Goal: Transaction & Acquisition: Download file/media

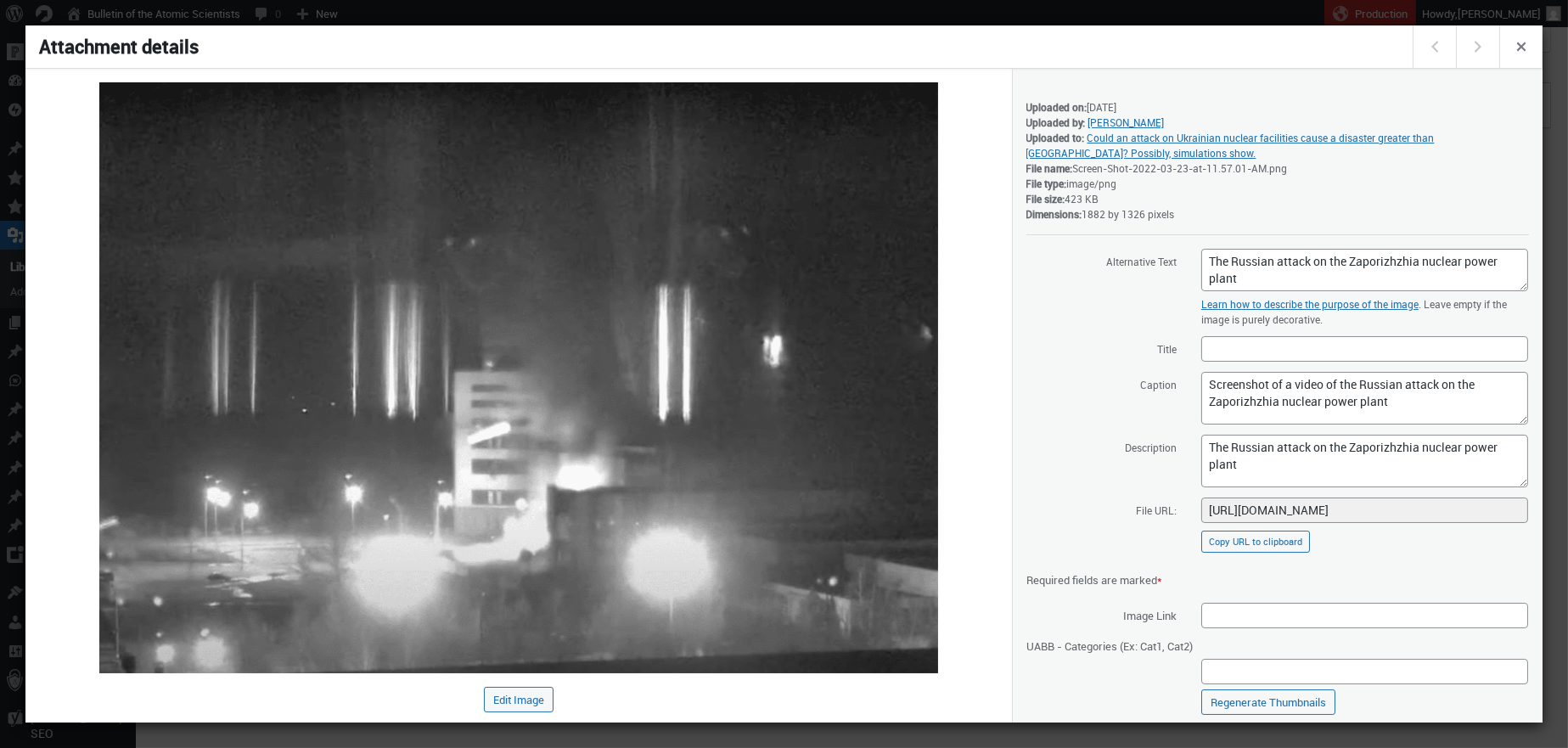
scroll to position [49, 0]
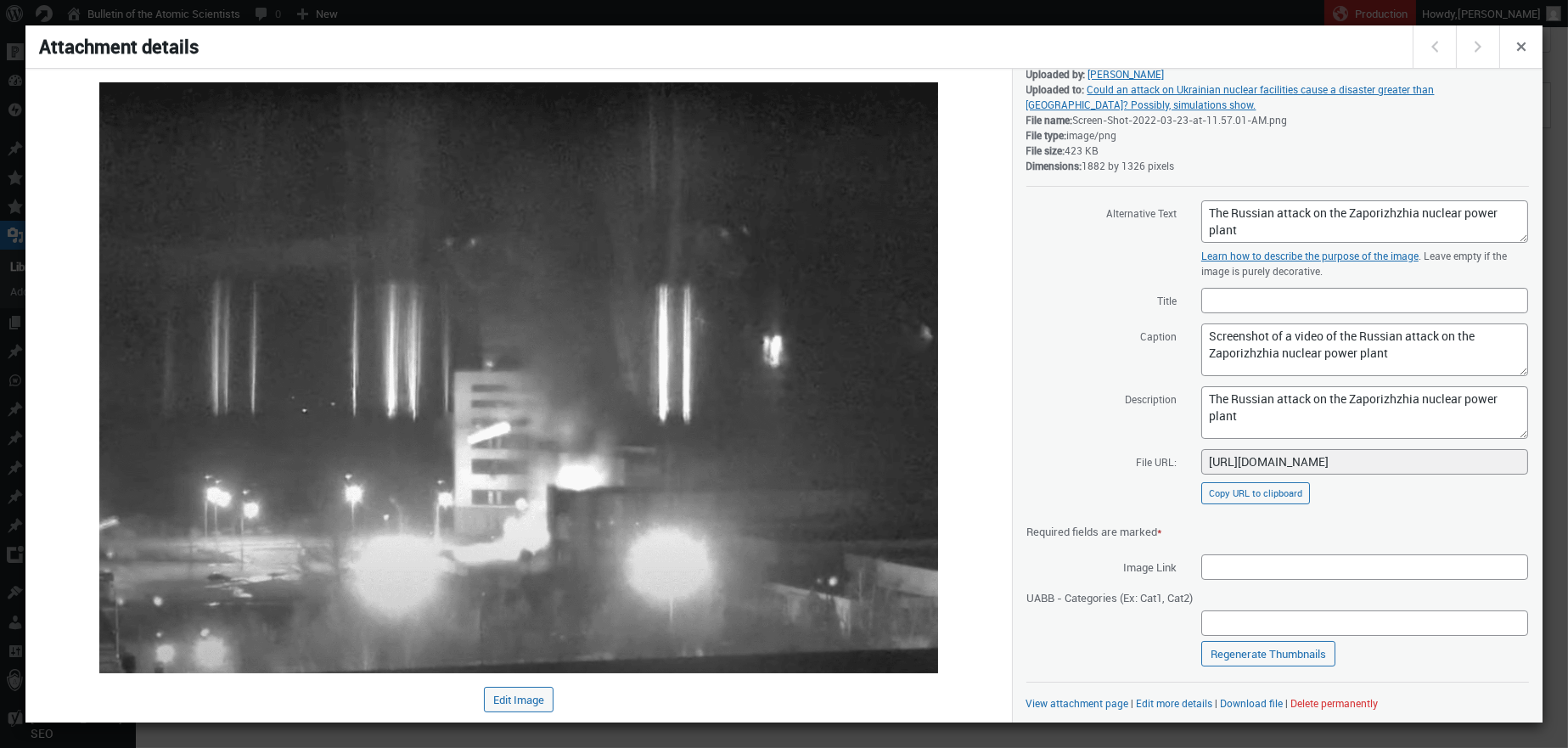
click at [1014, 19] on div at bounding box center [784, 374] width 1568 height 748
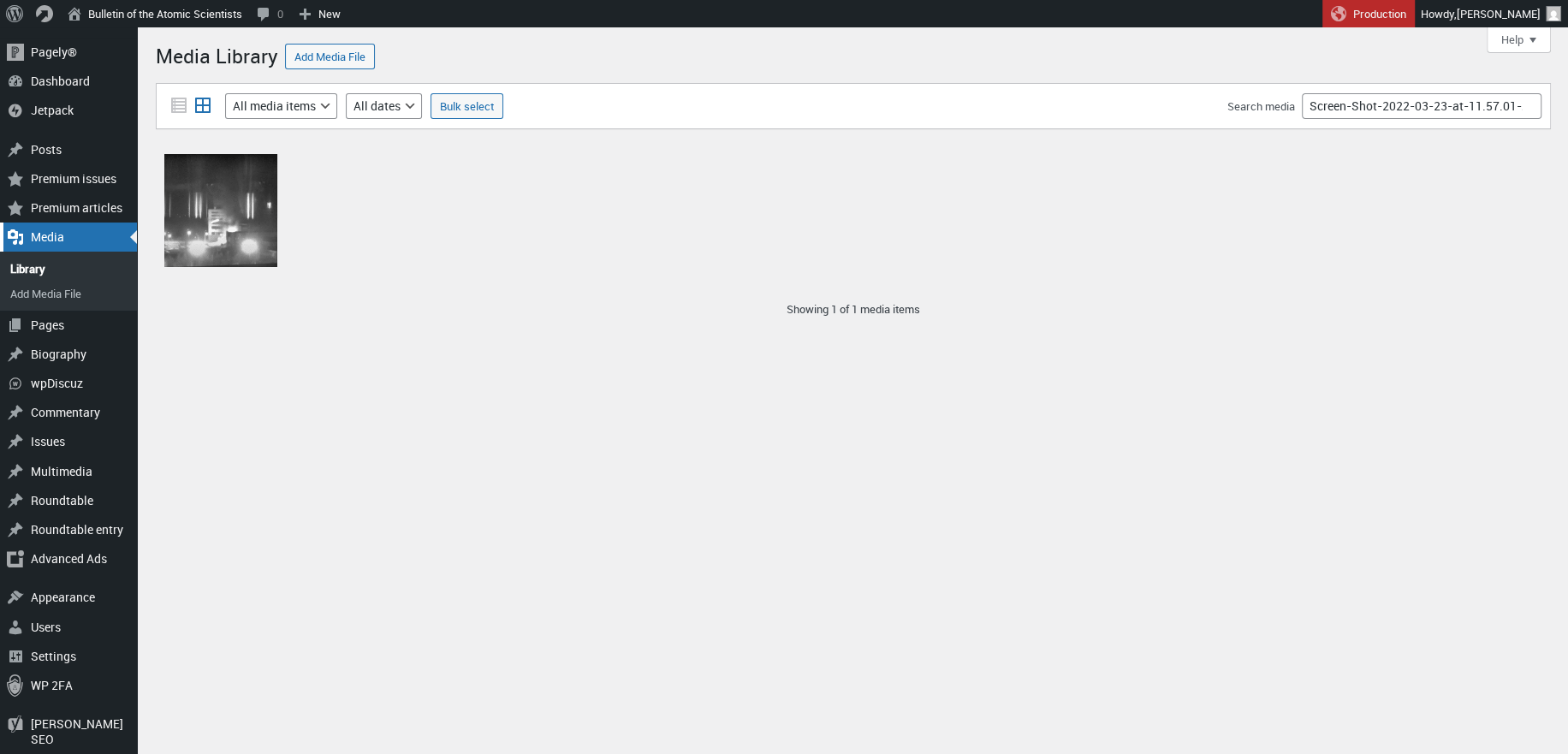
click at [61, 231] on div "Media" at bounding box center [68, 237] width 137 height 29
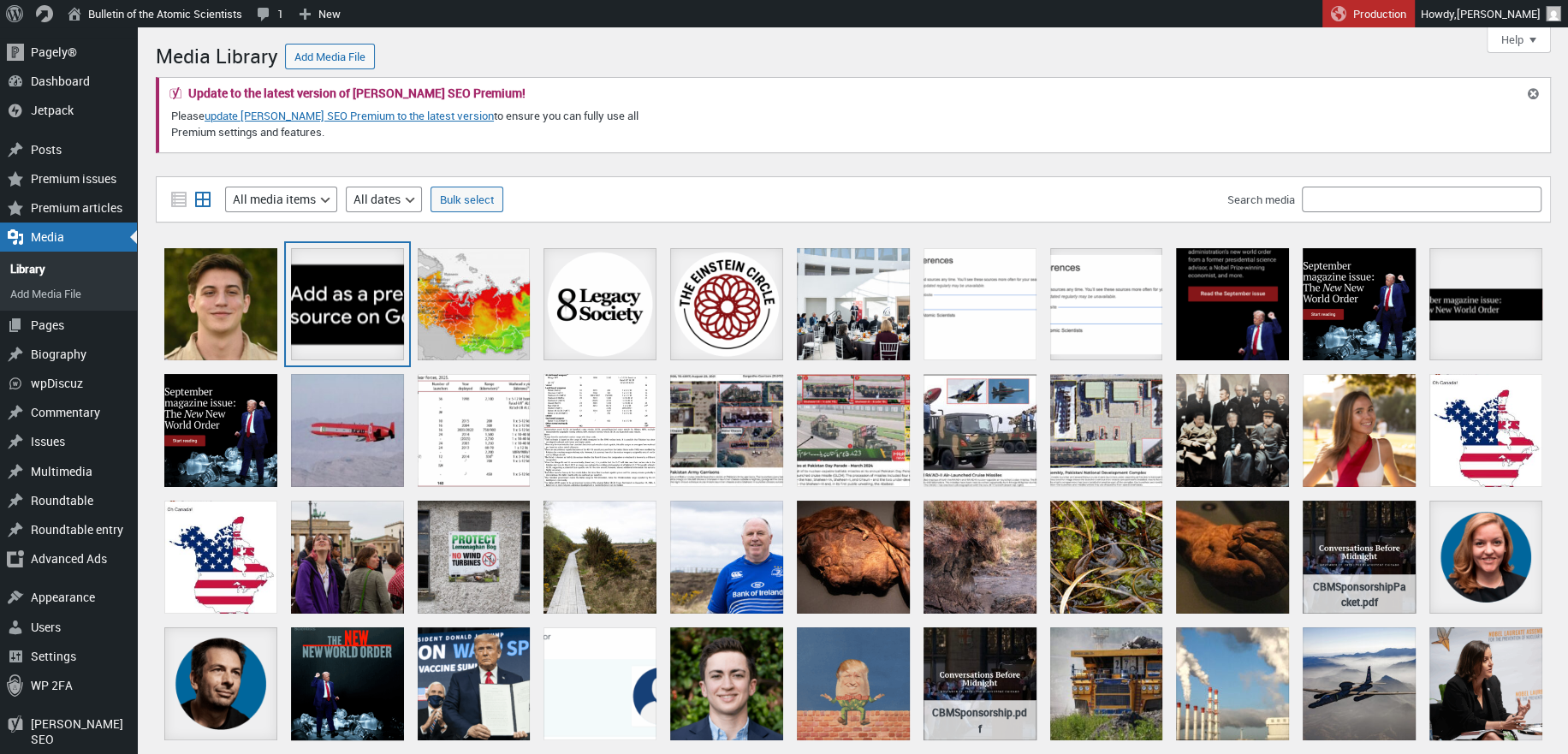
click at [367, 315] on div "google_preferred_source_badge_light" at bounding box center [348, 304] width 113 height 113
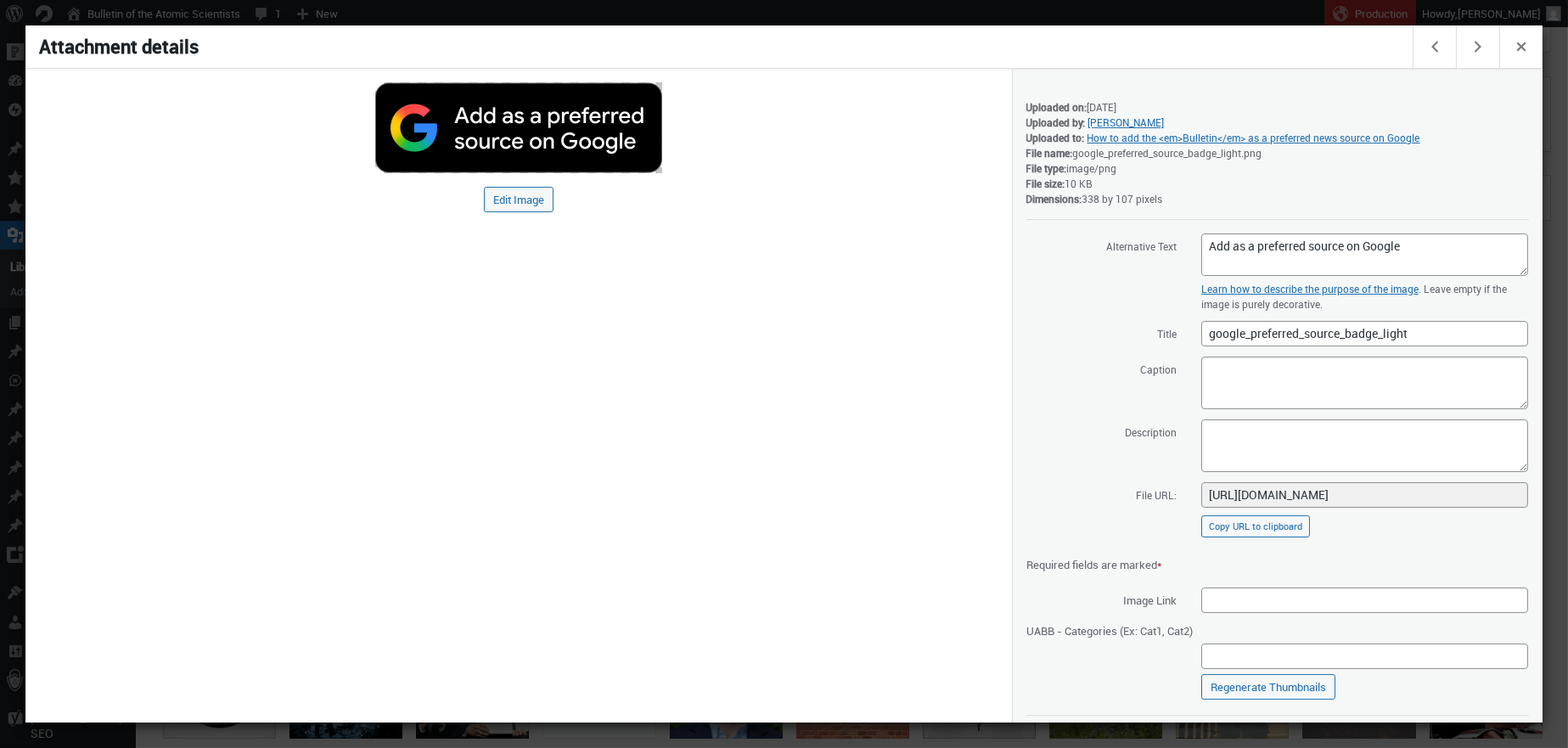
click at [601, 8] on div at bounding box center [784, 374] width 1568 height 748
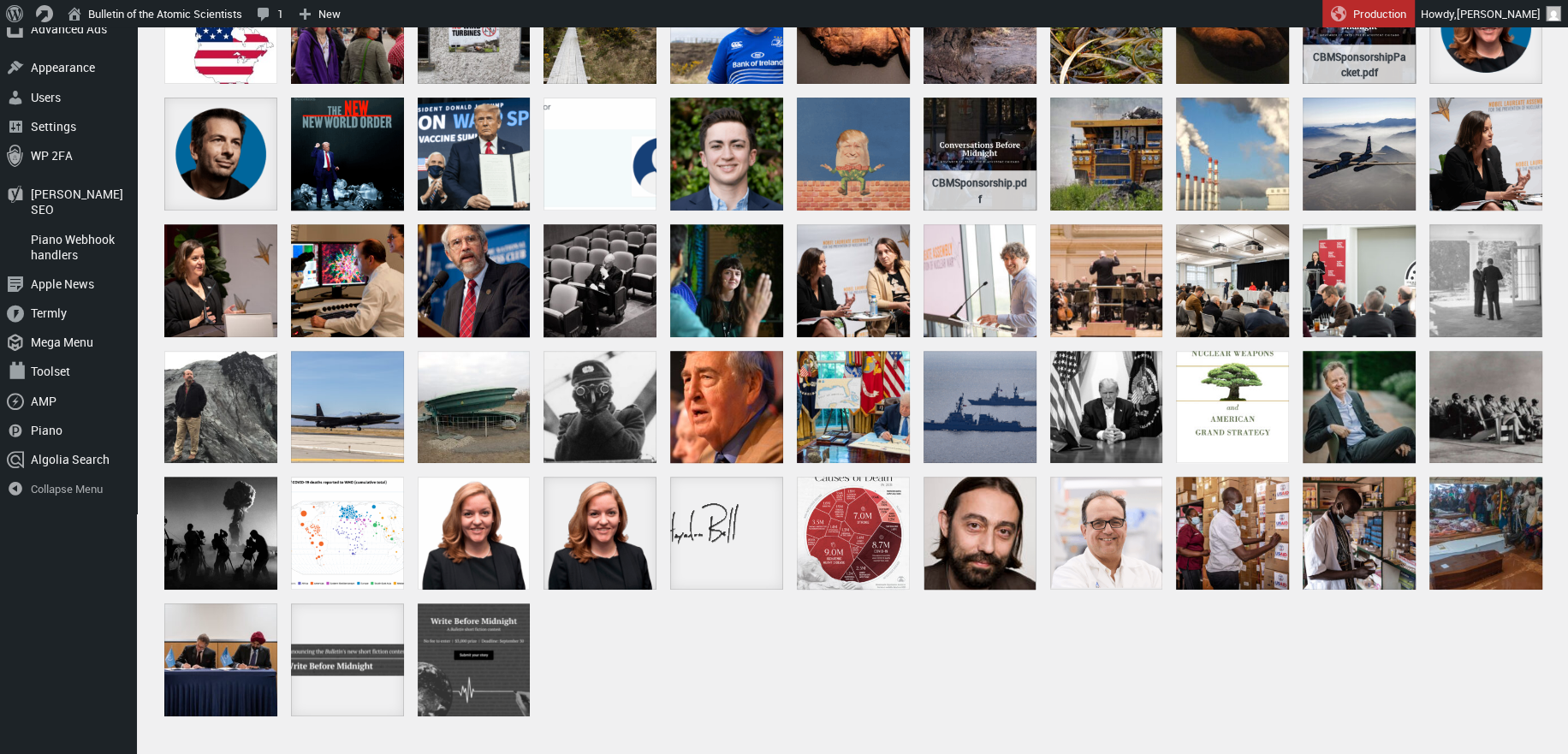
scroll to position [599, 0]
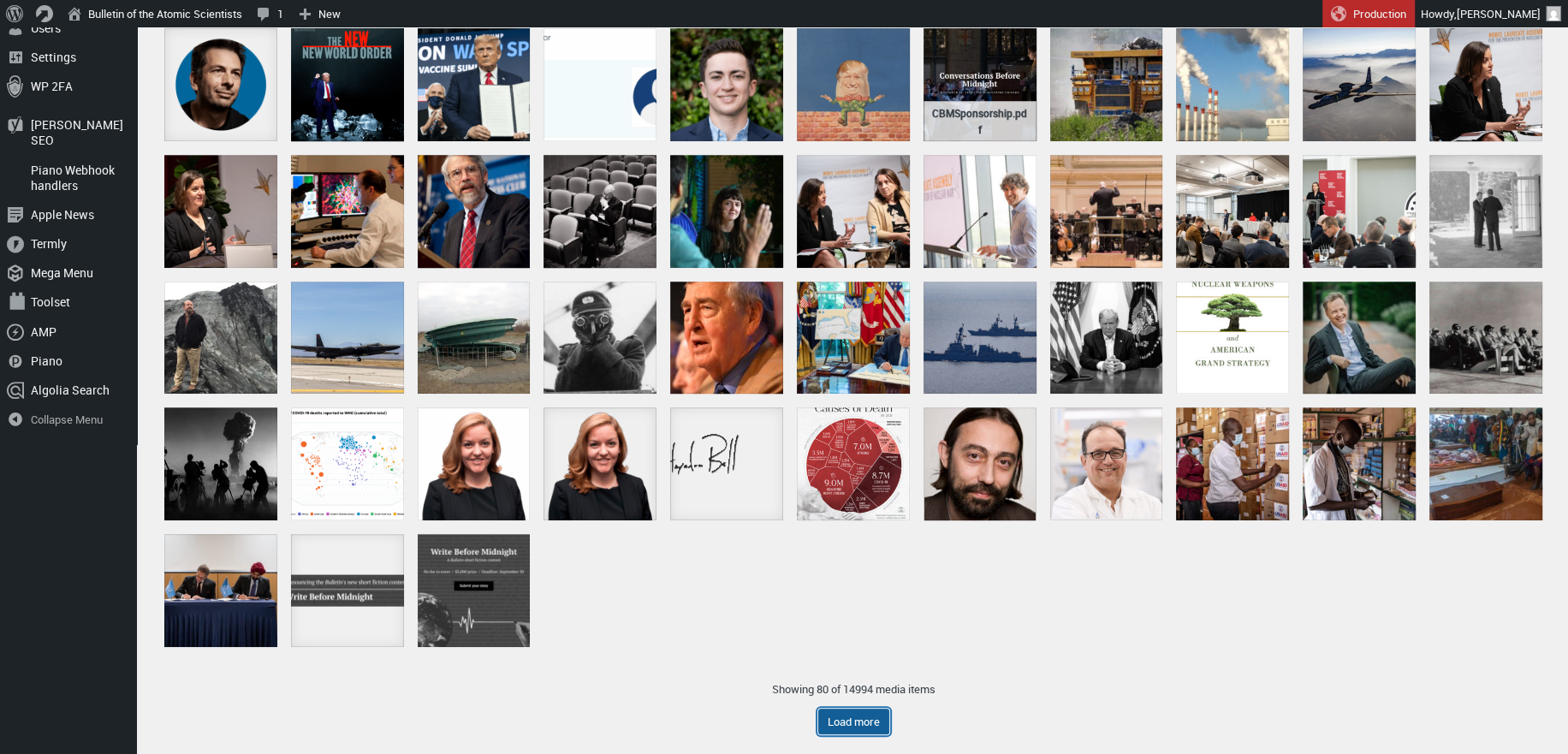
click at [851, 714] on button "Load more" at bounding box center [854, 721] width 71 height 25
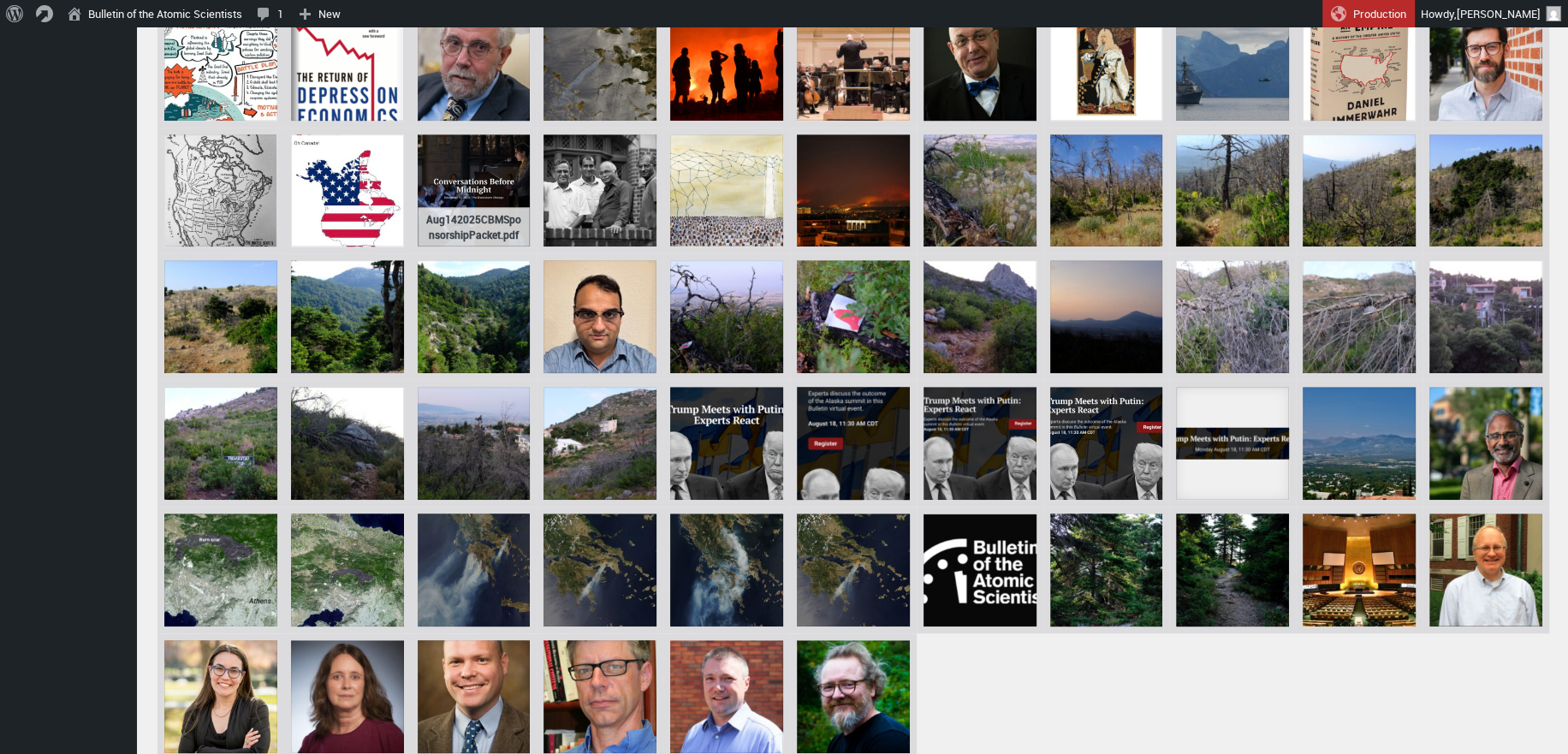
scroll to position [1531, 0]
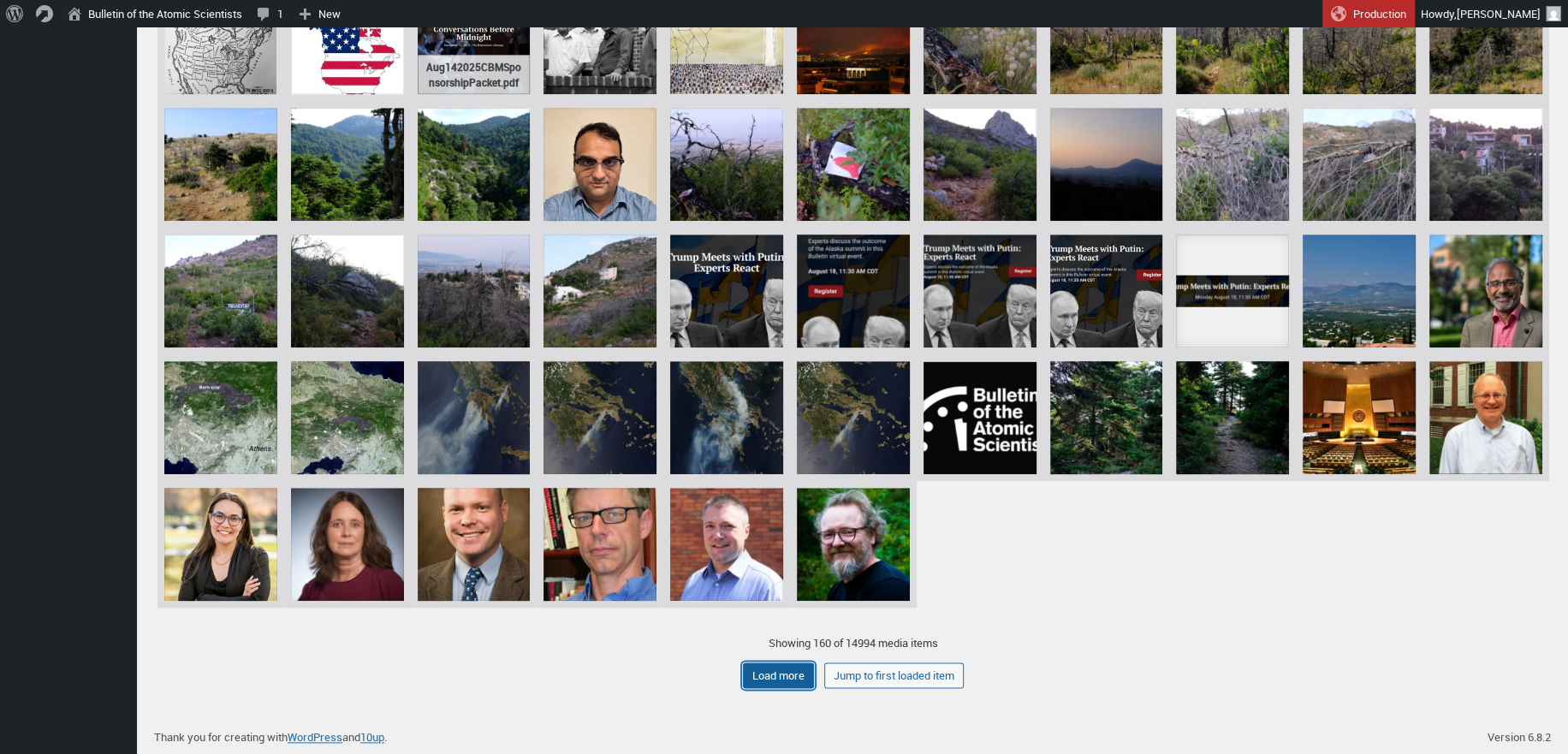
click at [787, 672] on button "Load more" at bounding box center [779, 675] width 71 height 25
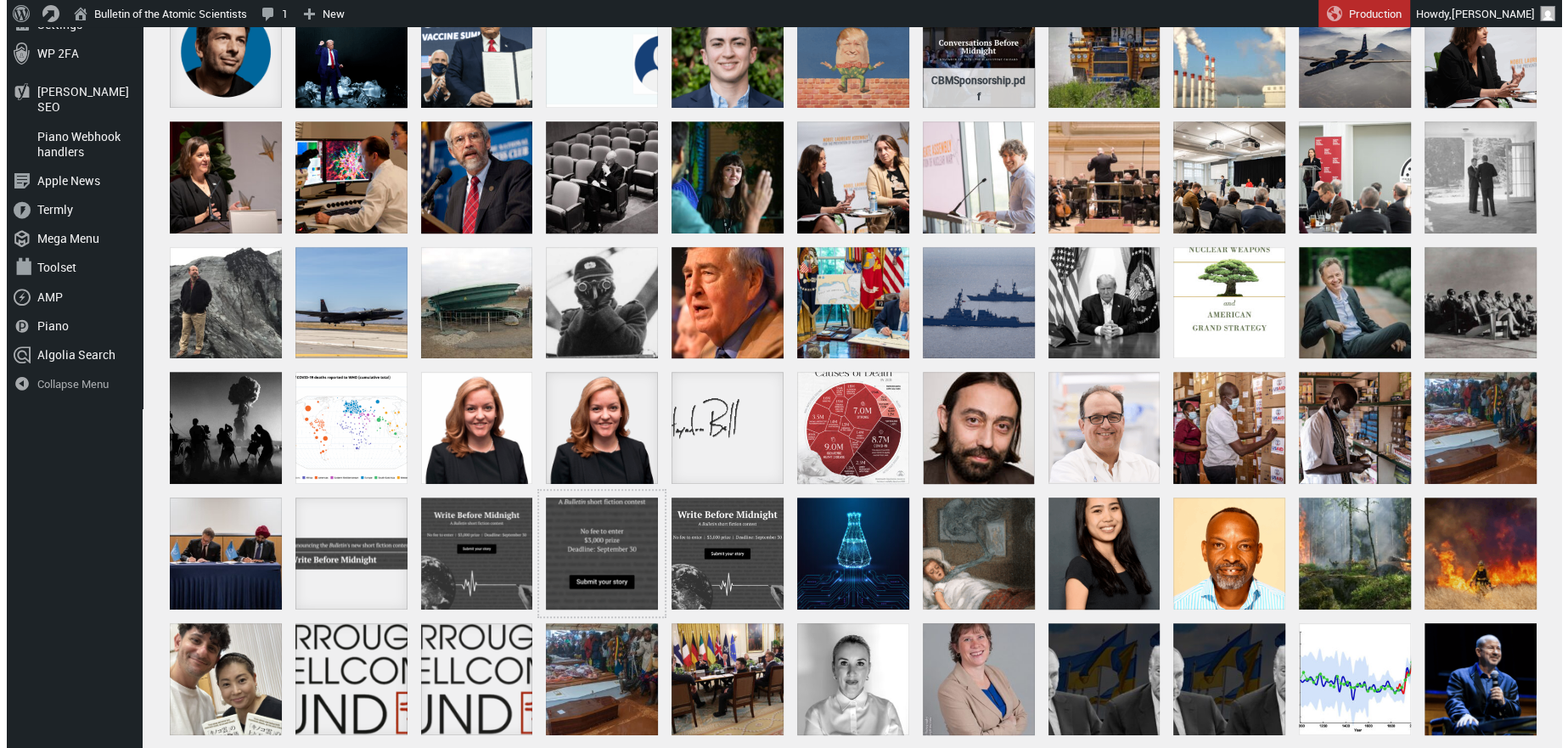
scroll to position [585, 0]
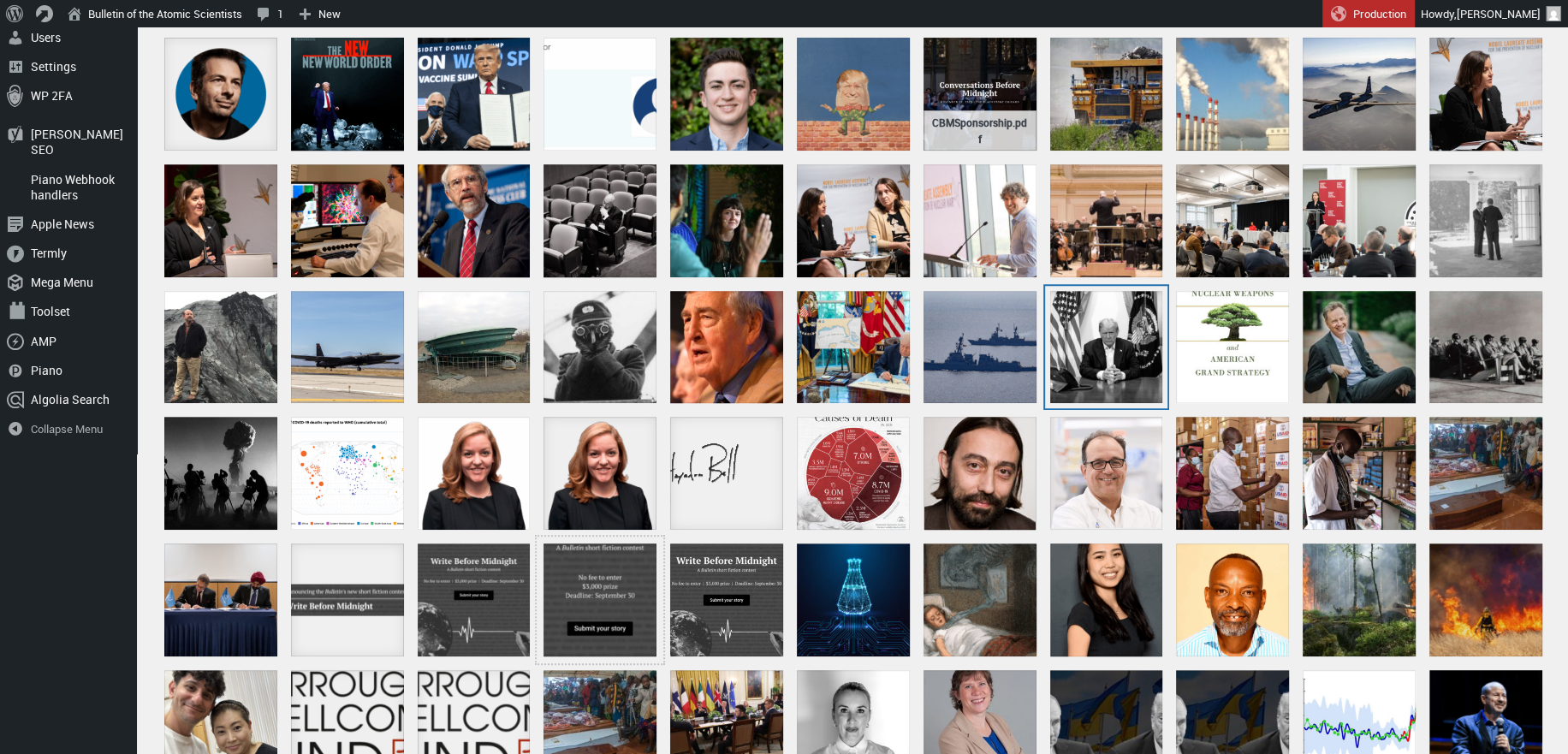
click at [1136, 364] on div "BW Trump_at_Walter_Reed" at bounding box center [1106, 348] width 113 height 113
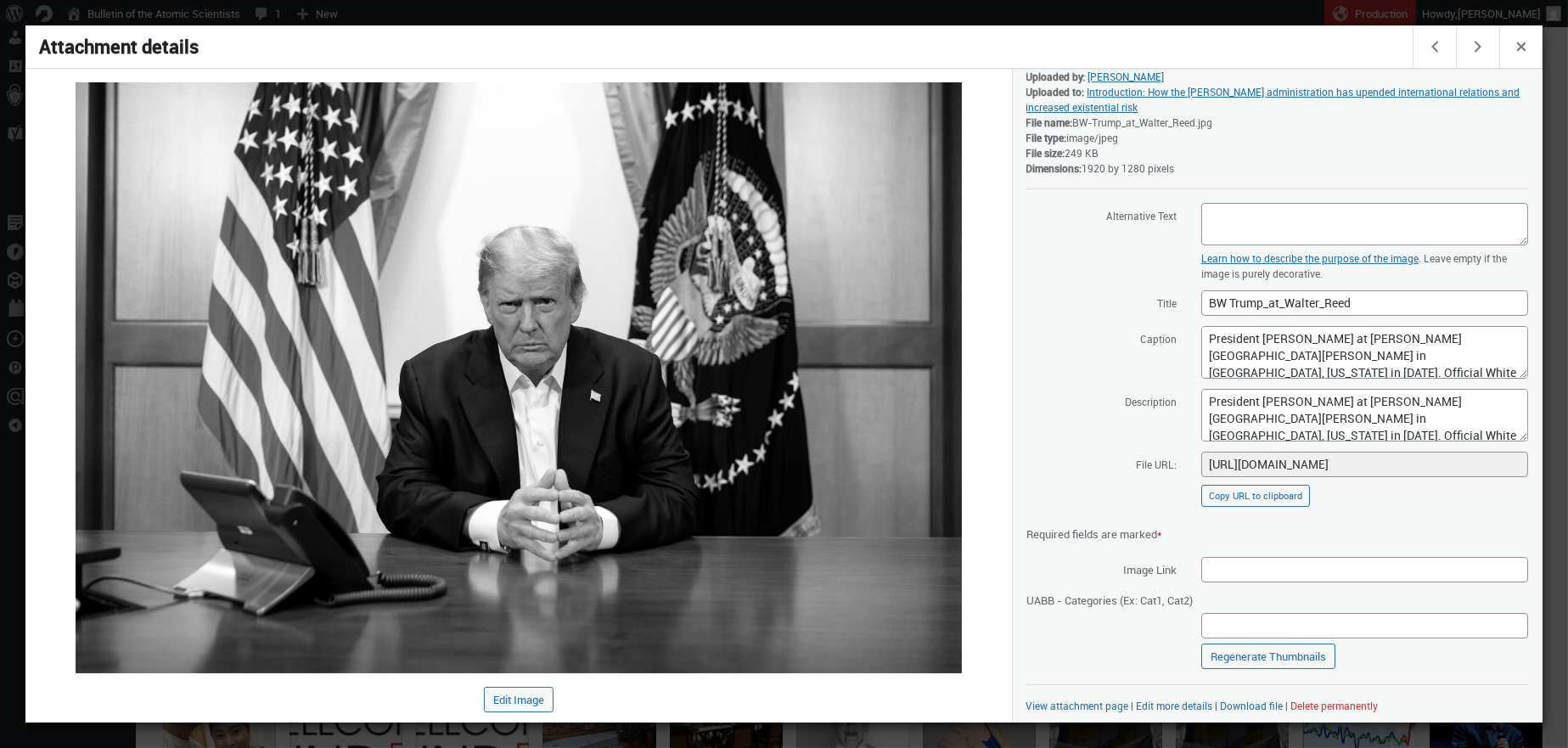
scroll to position [49, 0]
click at [1245, 697] on div "View attachment page | Edit more details | Download file | Delete permanently" at bounding box center [1277, 702] width 502 height 15
click at [1245, 702] on link "Download file" at bounding box center [1252, 702] width 63 height 14
click at [876, 19] on div at bounding box center [784, 374] width 1568 height 748
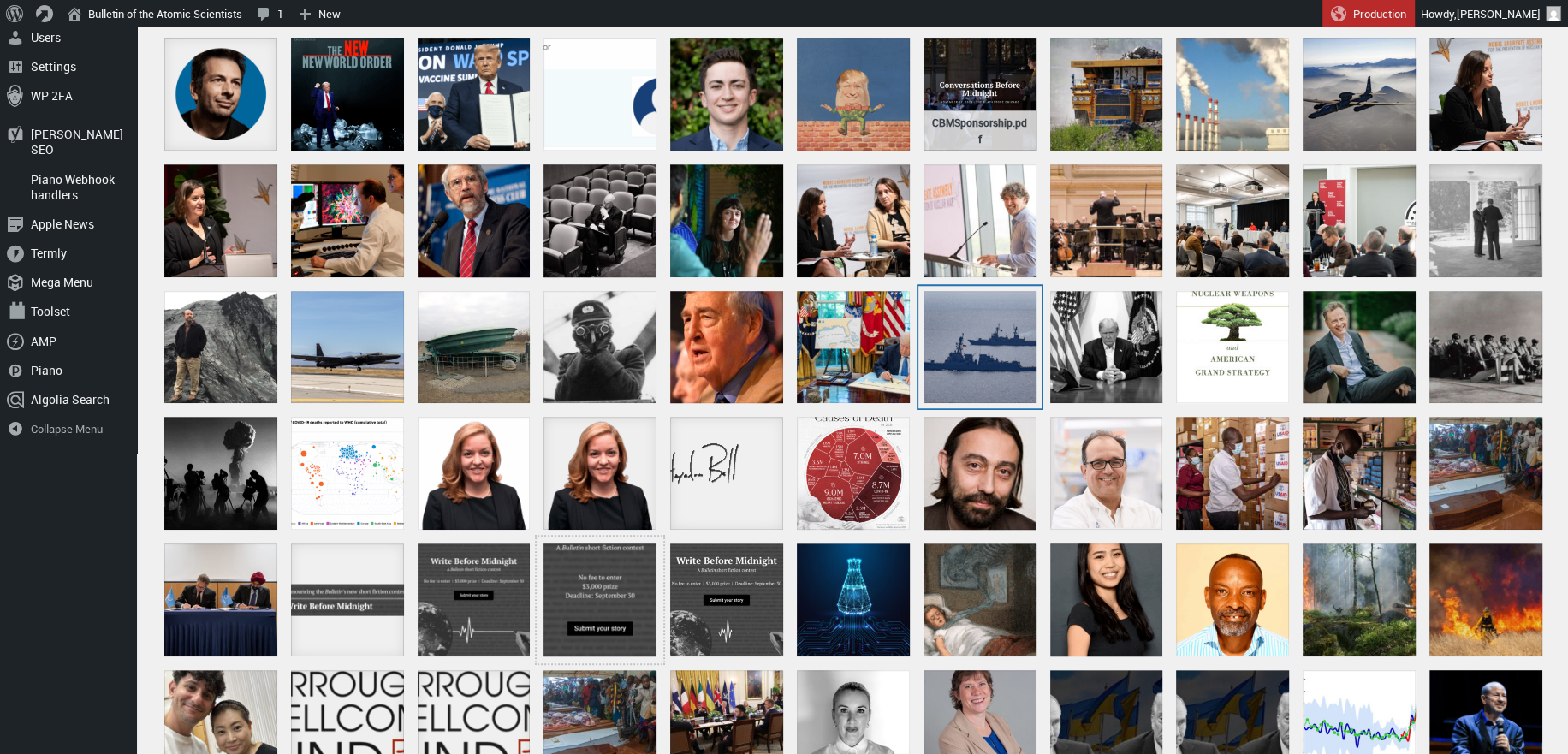
click at [1029, 340] on div "US and Philippine Navy ships South_China_Sea_21_October_2023" at bounding box center [980, 348] width 113 height 113
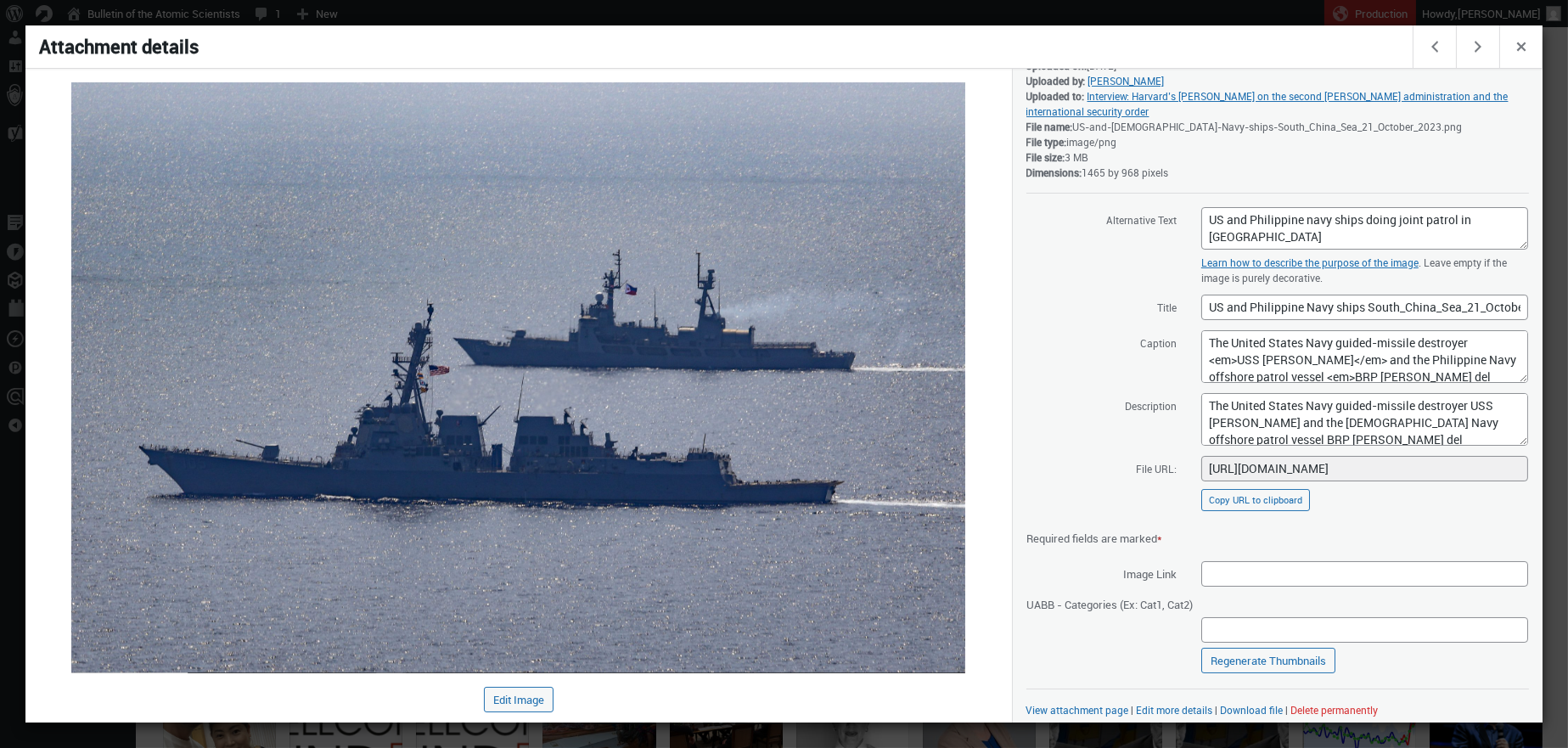
scroll to position [49, 0]
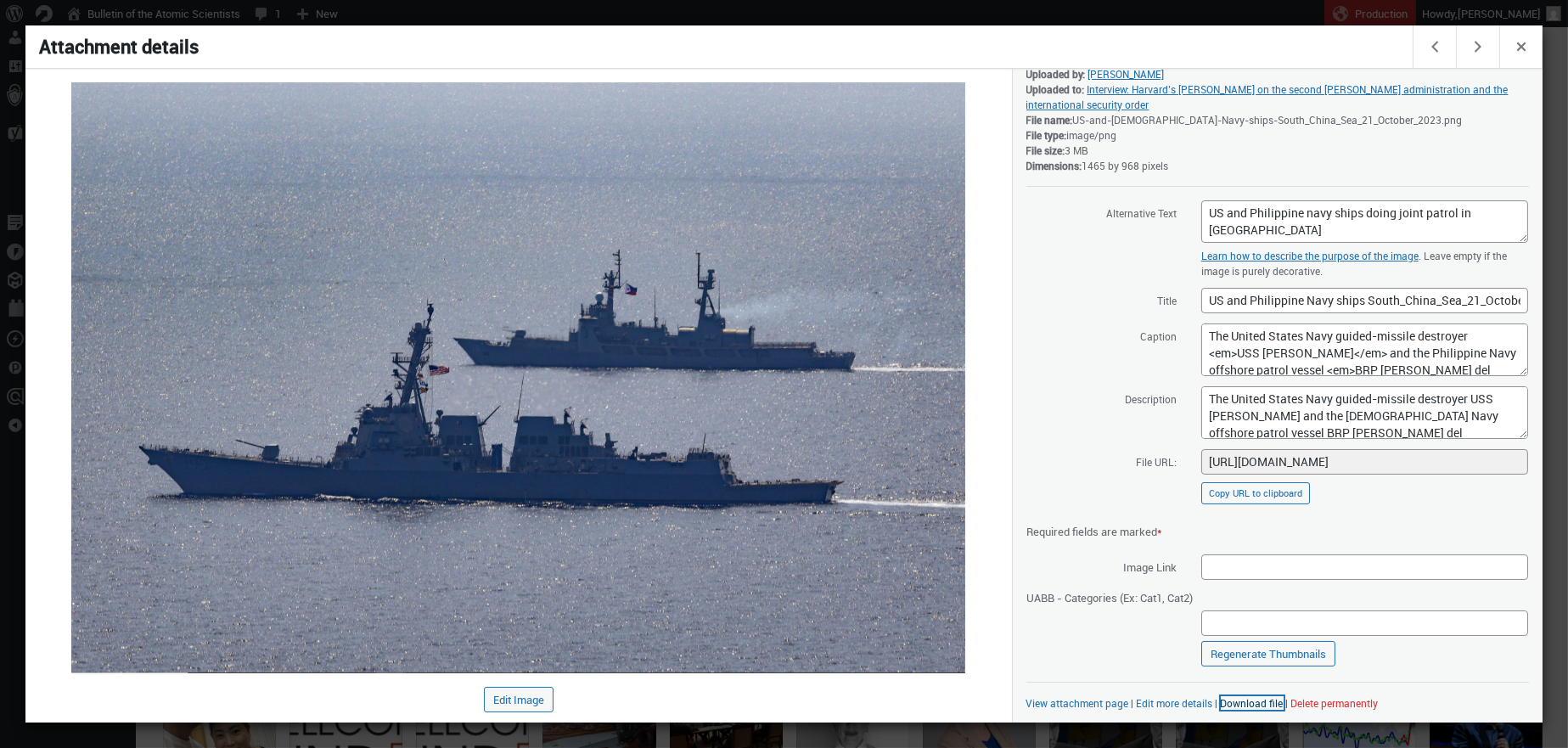
click at [1238, 703] on link "Download file" at bounding box center [1252, 702] width 63 height 14
